Goal: Information Seeking & Learning: Learn about a topic

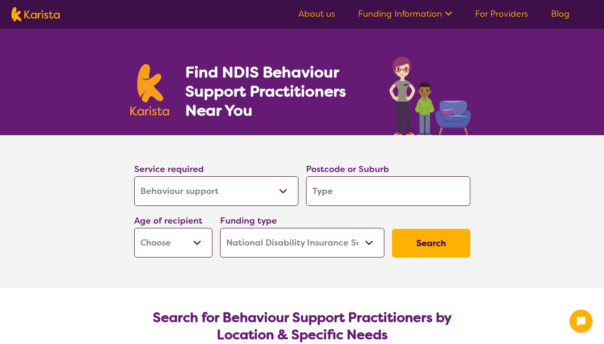
select select "Behaviour support"
select select "NDIS"
select select "Behaviour support"
select select "NDIS"
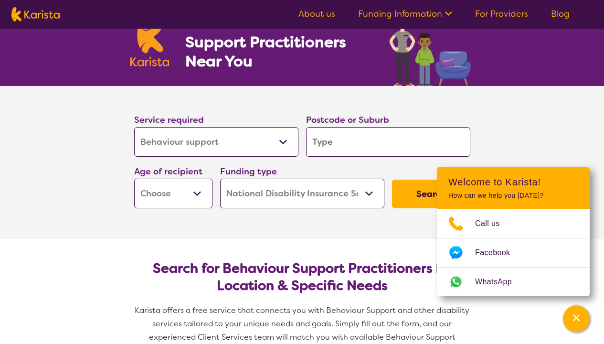
scroll to position [50, 0]
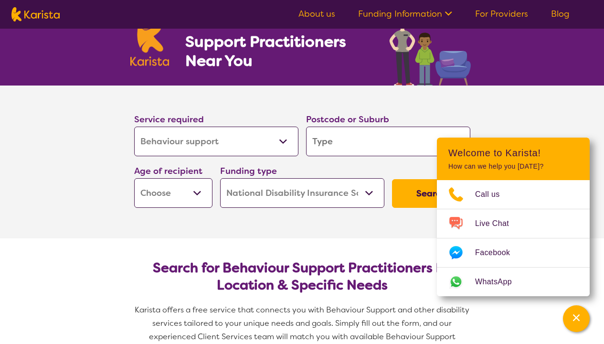
click at [367, 150] on input "search" at bounding box center [388, 142] width 164 height 30
type input "4"
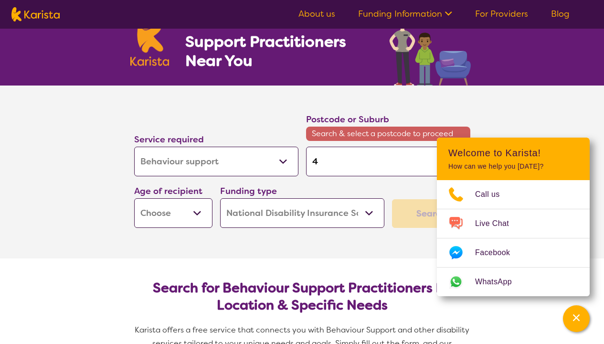
type input "41"
type input "412"
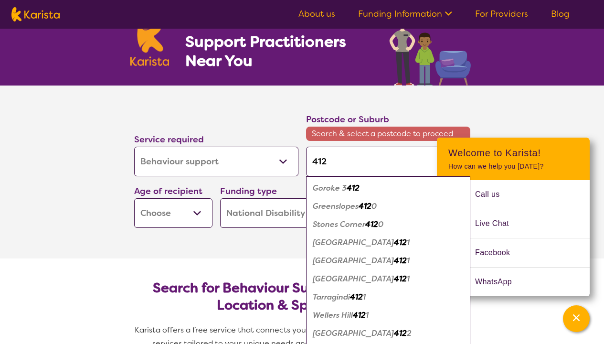
type input "4129"
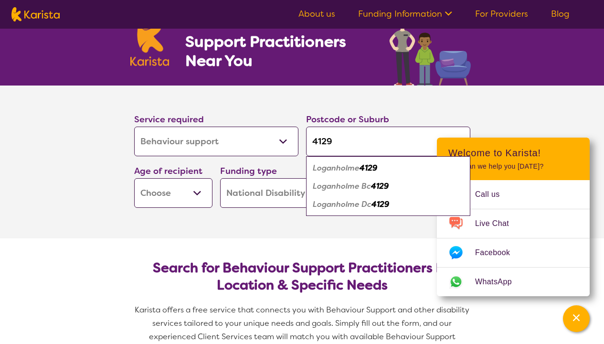
type input "4129"
click at [397, 171] on div "Loganholme 4129" at bounding box center [388, 168] width 155 height 18
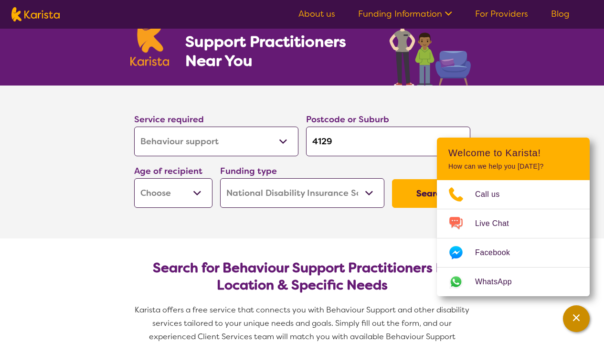
click at [579, 316] on icon "Channel Menu" at bounding box center [577, 318] width 10 height 10
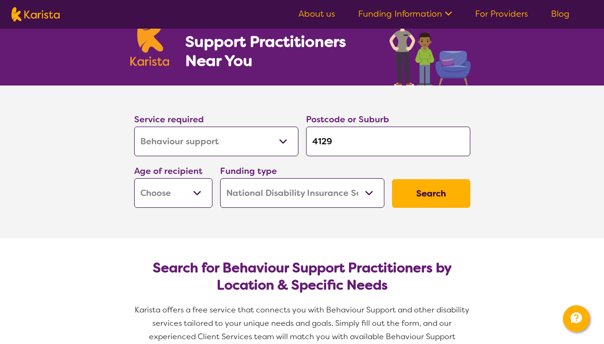
select select "EC"
select select "i-don-t-know"
click at [415, 195] on button "Search" at bounding box center [431, 193] width 78 height 29
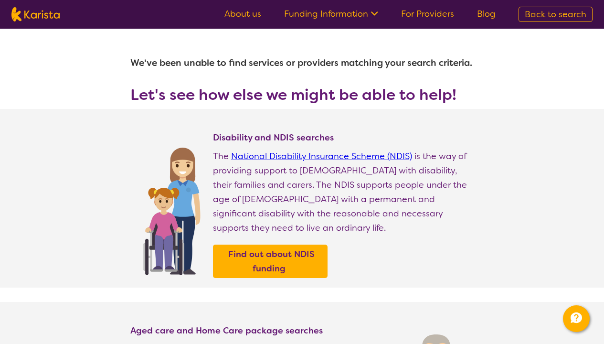
type input "4129"
select select "Behaviour support"
select select "EC"
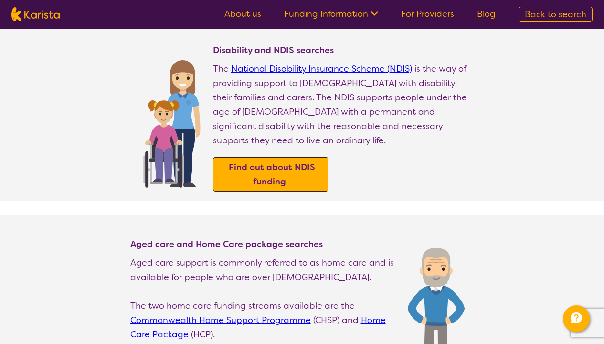
scroll to position [86, 0]
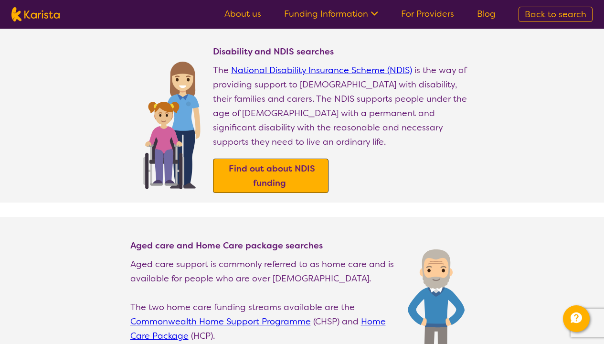
click at [309, 189] on b "Find out about NDIS funding" at bounding box center [272, 176] width 86 height 26
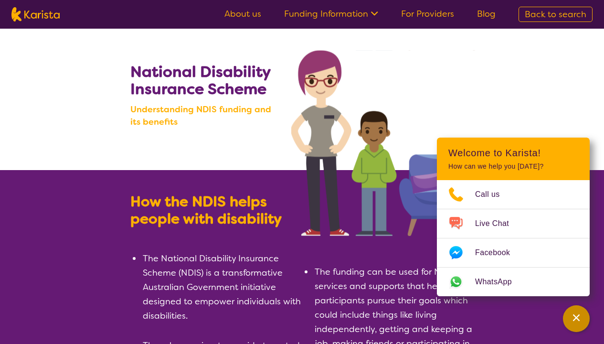
click at [579, 321] on icon "Channel Menu" at bounding box center [576, 317] width 7 height 7
